Goal: Information Seeking & Learning: Learn about a topic

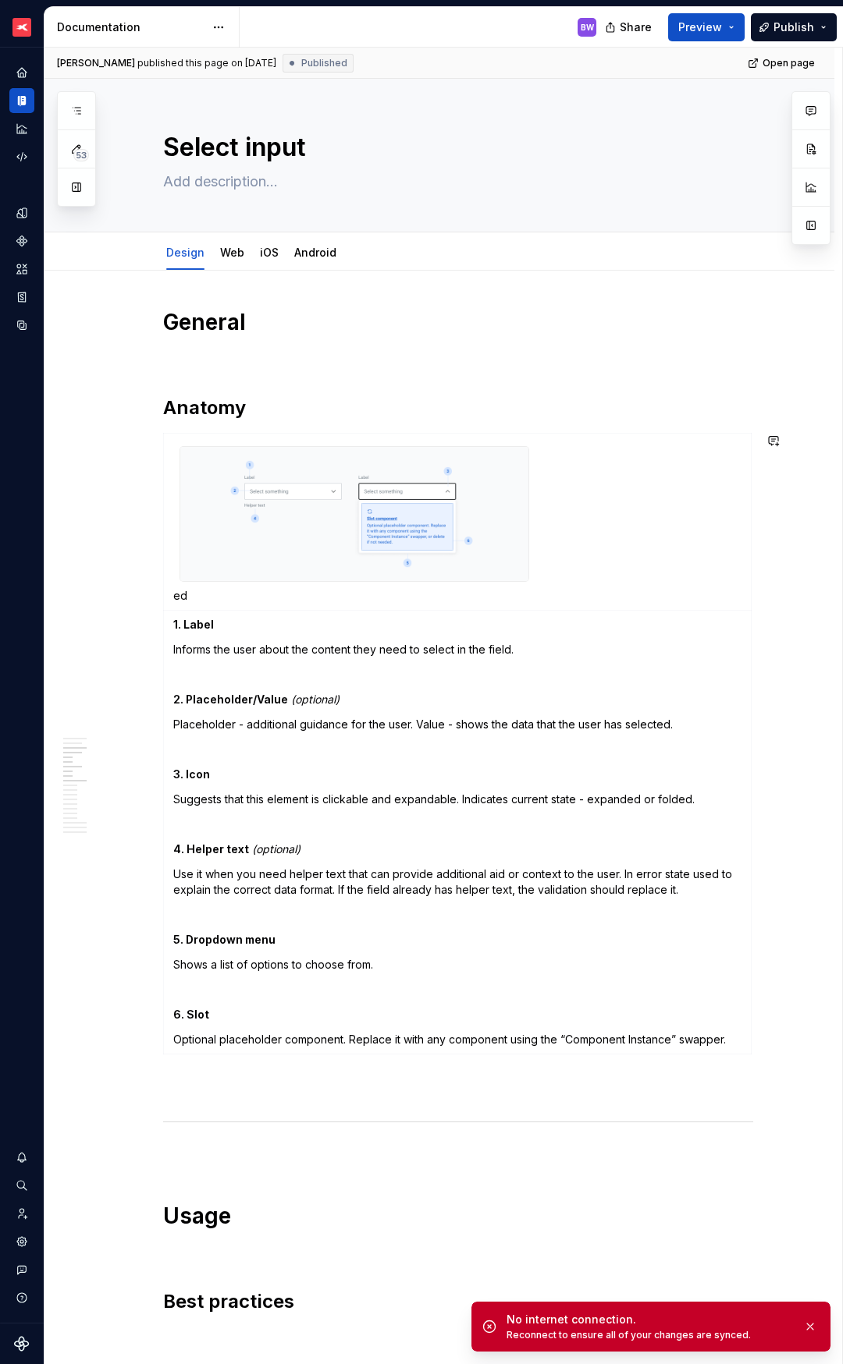
scroll to position [689, 0]
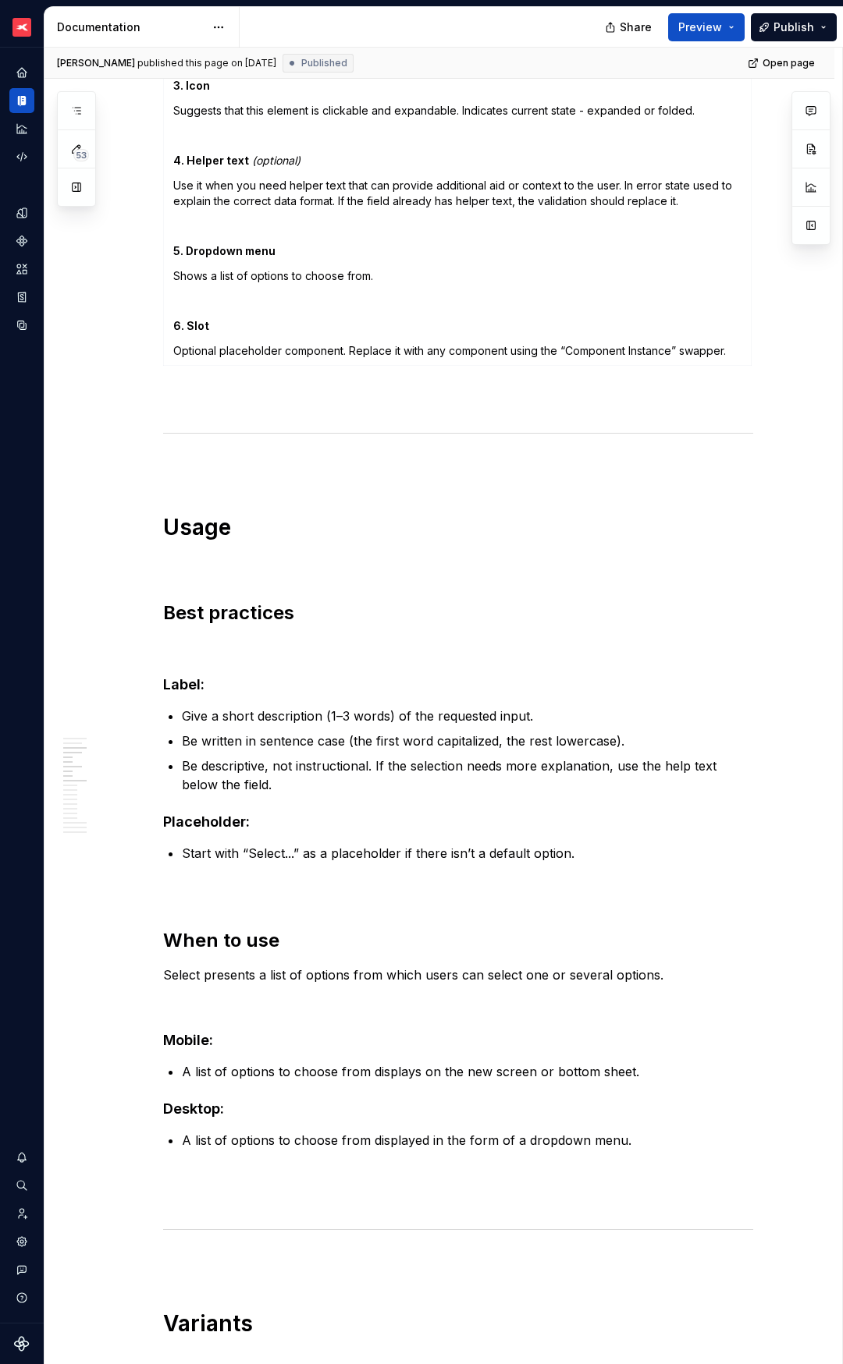
type textarea "*"
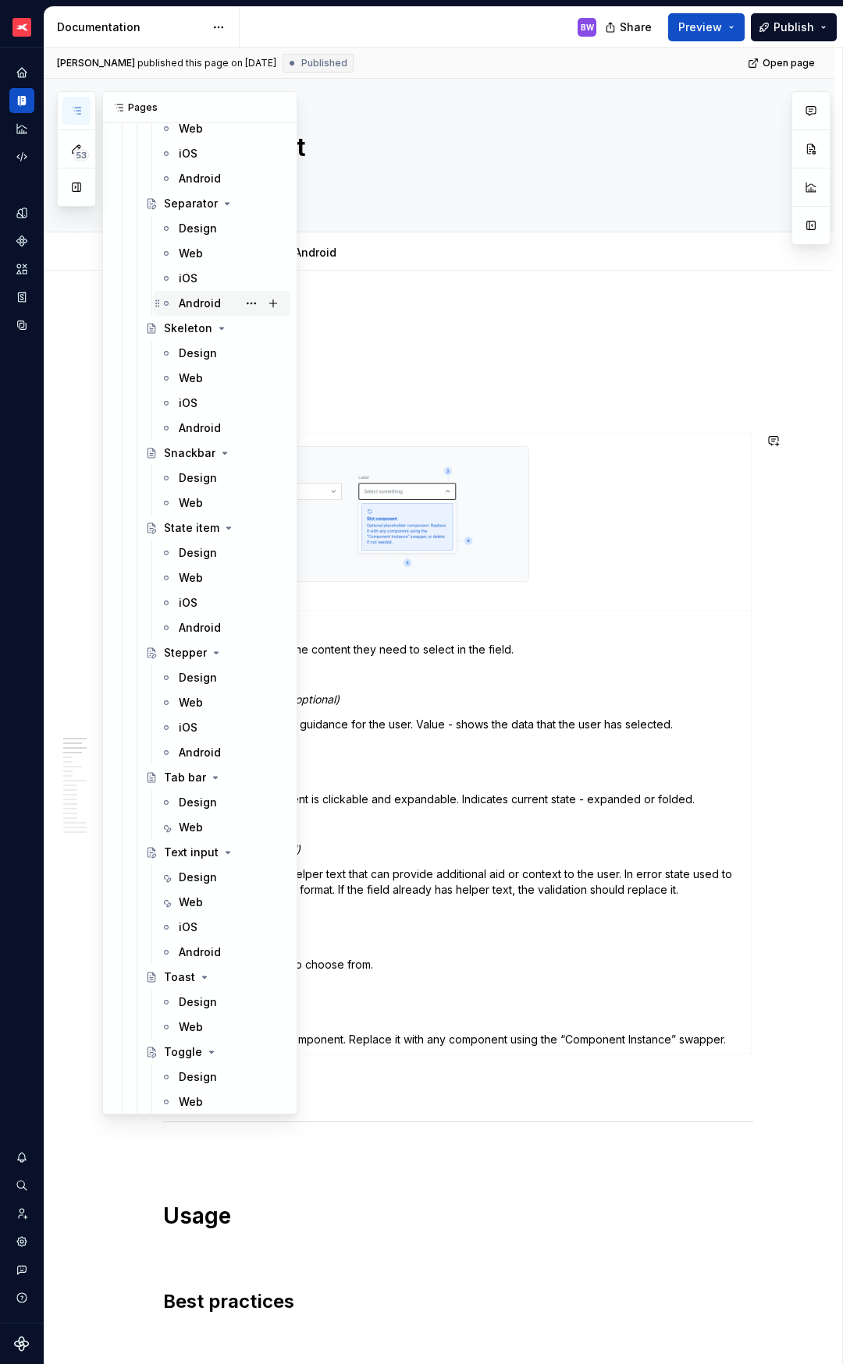
scroll to position [7496, 0]
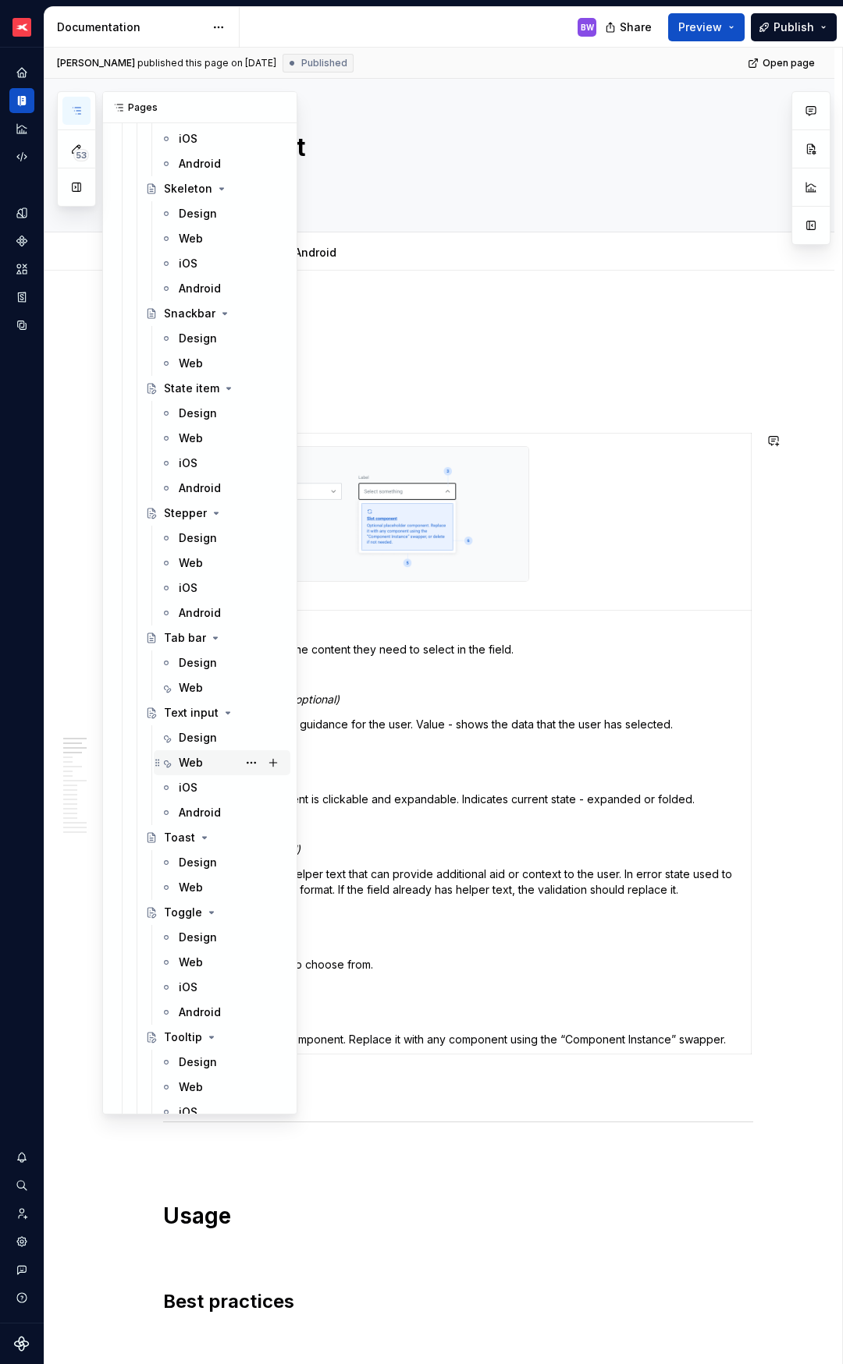
click at [188, 764] on div "Web" at bounding box center [191, 763] width 24 height 16
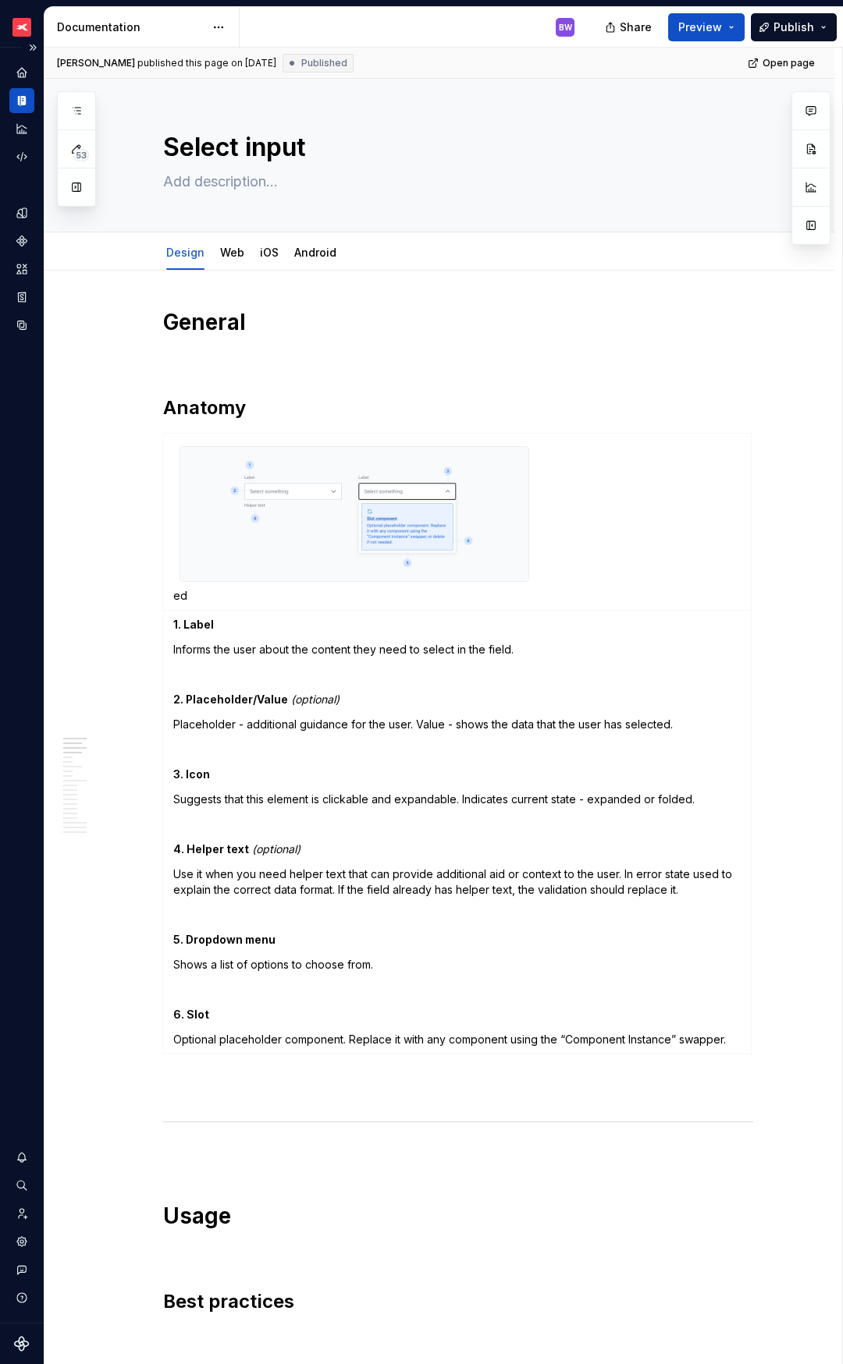
type textarea "*"
